Goal: Check status: Check status

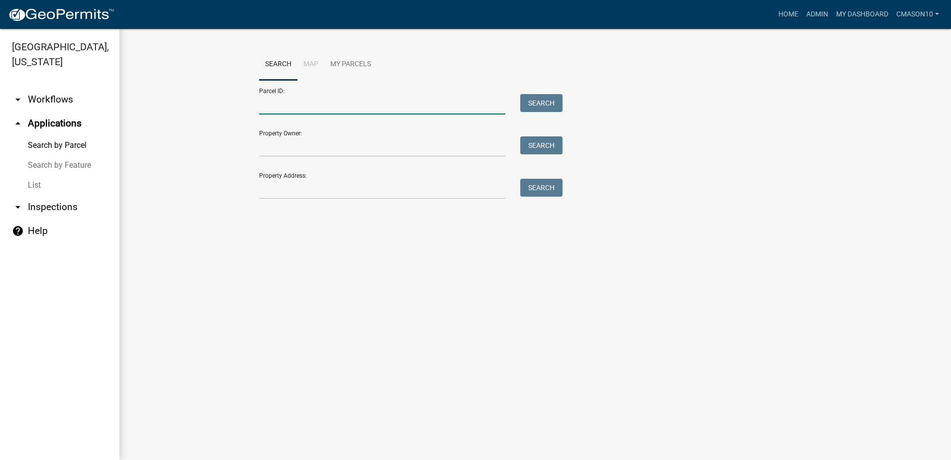
click at [298, 109] on input "Parcel ID:" at bounding box center [382, 104] width 246 height 20
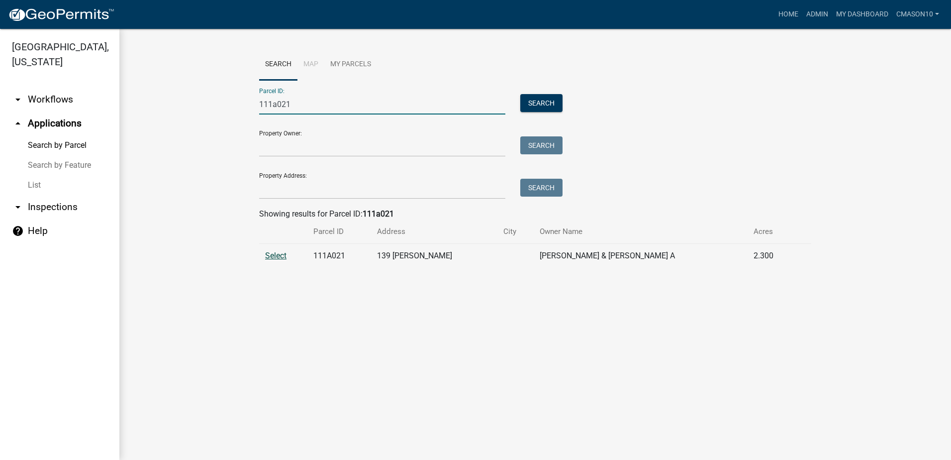
type input "111a021"
click at [280, 252] on span "Select" at bounding box center [275, 255] width 21 height 9
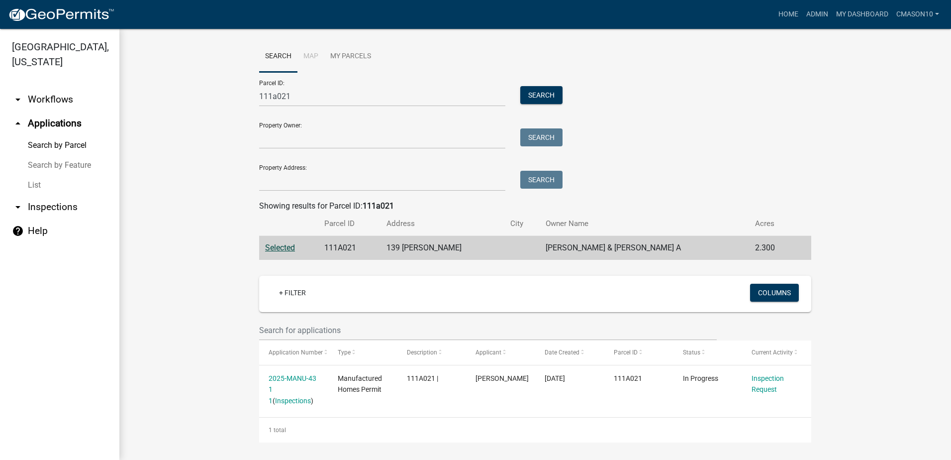
scroll to position [10, 0]
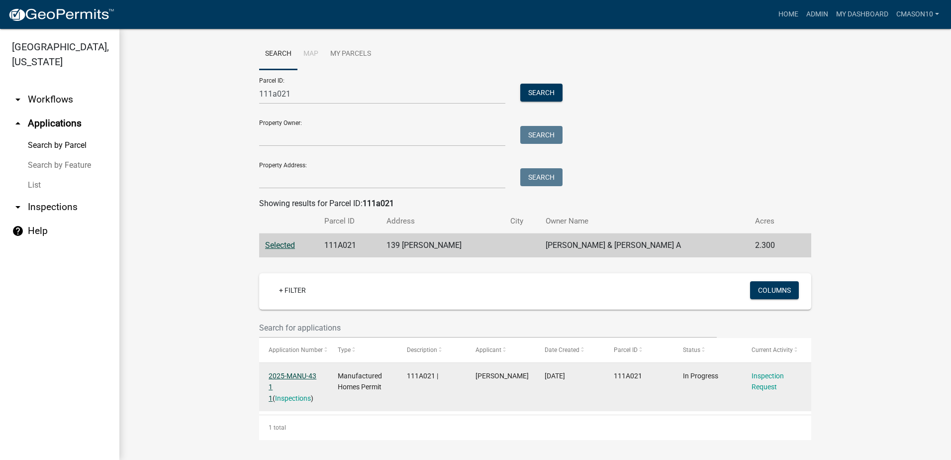
click at [290, 373] on link "2025-MANU-43 1 1" at bounding box center [293, 387] width 48 height 31
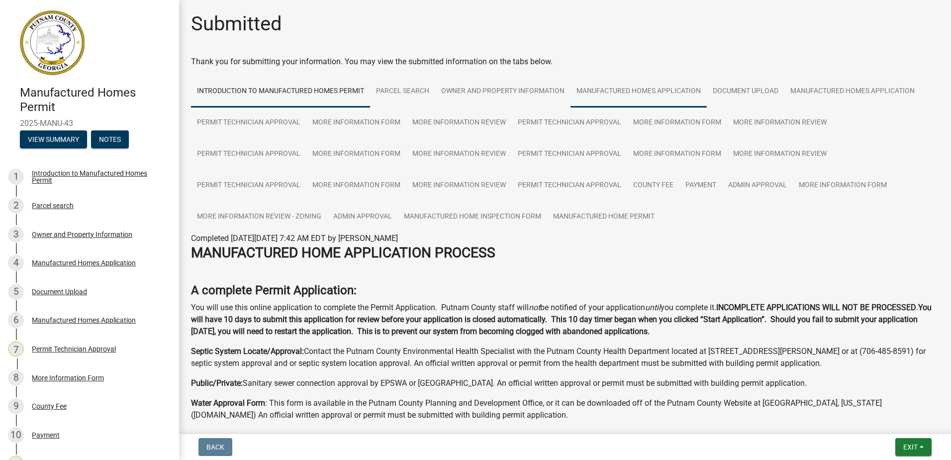
click at [648, 91] on link "Manufactured Homes Application" at bounding box center [639, 92] width 136 height 32
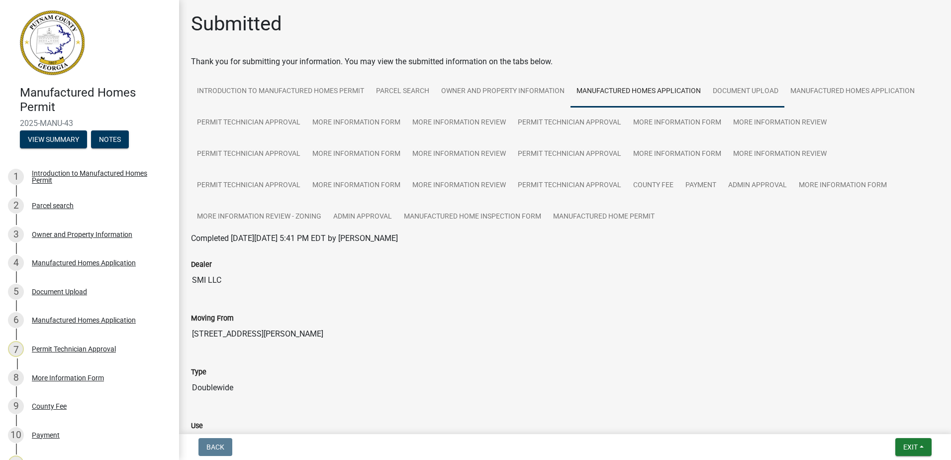
click at [753, 91] on link "Document Upload" at bounding box center [746, 92] width 78 height 32
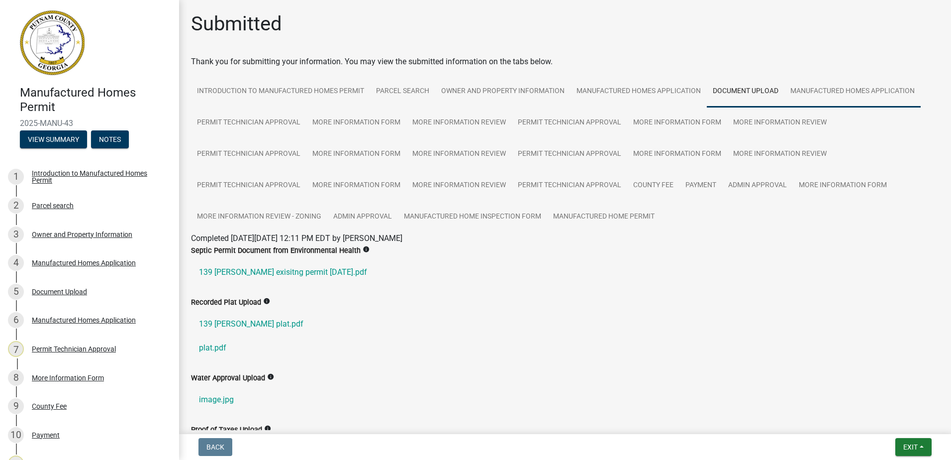
click at [840, 88] on link "Manufactured Homes Application" at bounding box center [853, 92] width 136 height 32
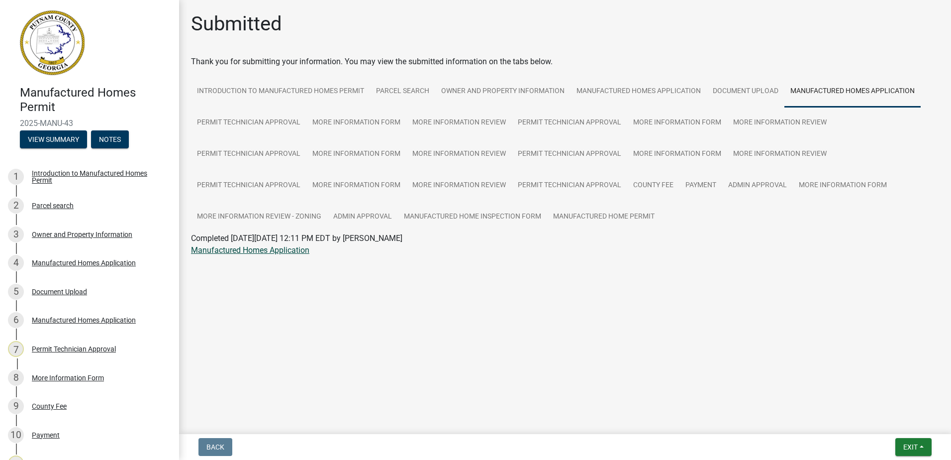
click at [258, 251] on link "Manufactured Homes Application" at bounding box center [250, 249] width 118 height 9
